Goal: Information Seeking & Learning: Find specific fact

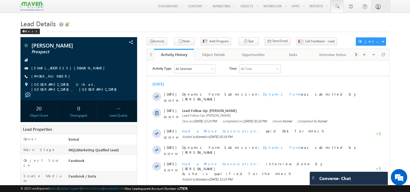
click at [337, 7] on span at bounding box center [336, 6] width 5 height 5
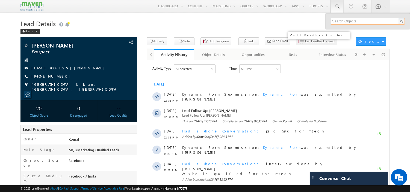
paste input "herekari009@gmail.com"
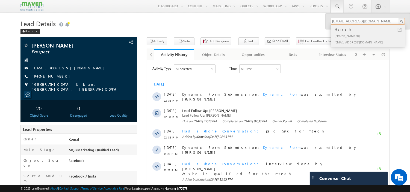
type input "herekari009@gmail.com"
click at [343, 37] on div "+91-9052871623" at bounding box center [369, 35] width 73 height 7
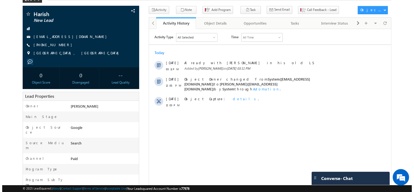
scroll to position [61, 0]
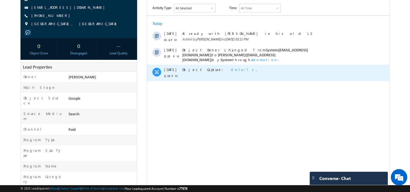
click at [230, 67] on span "details" at bounding box center [242, 69] width 25 height 5
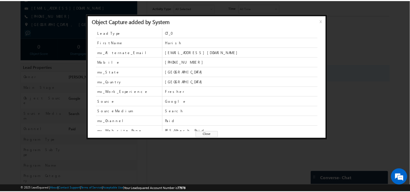
scroll to position [14, 0]
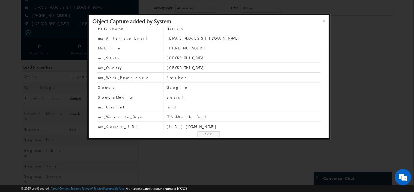
click at [213, 133] on span "Close" at bounding box center [209, 134] width 22 height 6
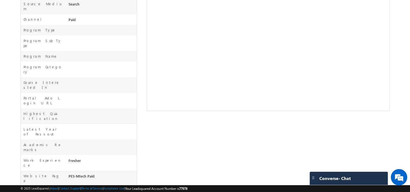
scroll to position [0, 0]
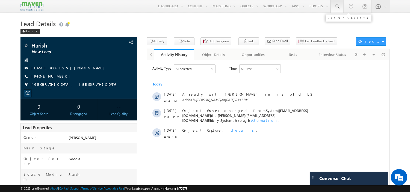
click at [336, 3] on link at bounding box center [336, 6] width 13 height 13
paste input "[EMAIL_ADDRESS][DOMAIN_NAME]"
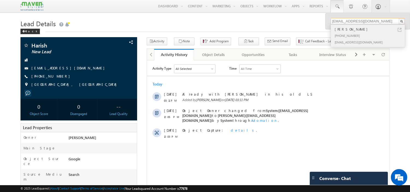
type input "[EMAIL_ADDRESS][DOMAIN_NAME]"
click at [348, 28] on div "[PERSON_NAME]" at bounding box center [369, 29] width 73 height 6
